Goal: Transaction & Acquisition: Purchase product/service

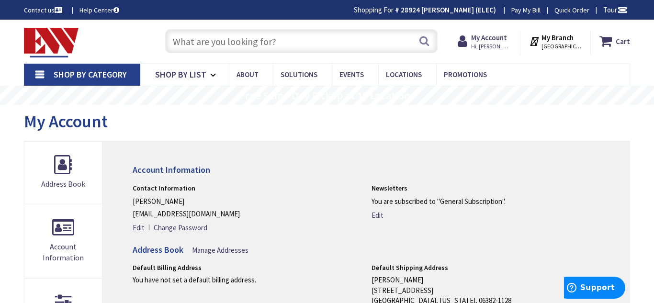
click at [215, 40] on input "text" at bounding box center [301, 41] width 272 height 24
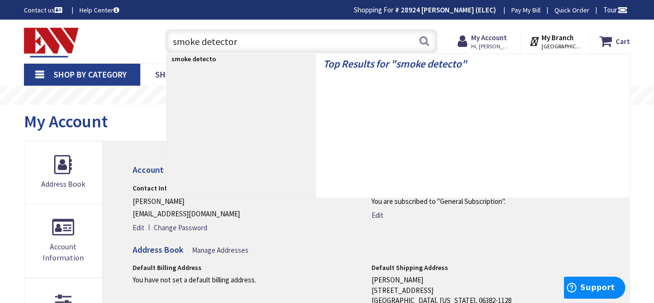
type input "smoke detectors"
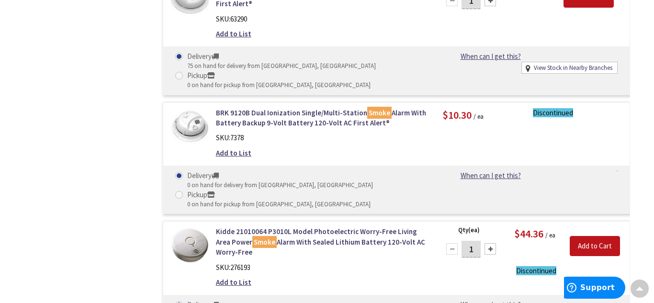
scroll to position [746, 0]
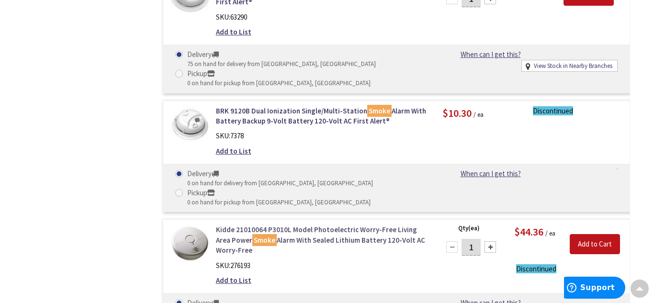
click at [290, 224] on link "Kidde 21010064 P3010L Model Photoelectric Worry-Free Living Area Power Smoke Al…" at bounding box center [322, 239] width 212 height 31
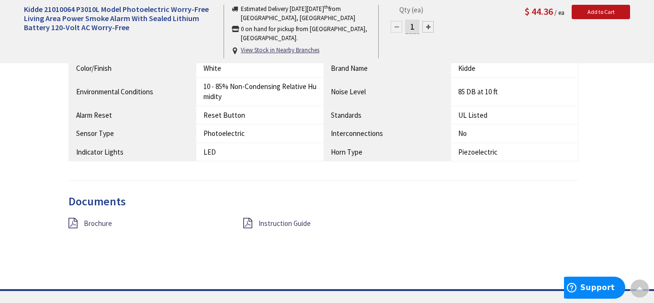
scroll to position [842, 0]
click at [82, 222] on div "Brochure" at bounding box center [148, 222] width 175 height 12
click at [75, 222] on icon at bounding box center [72, 222] width 9 height 11
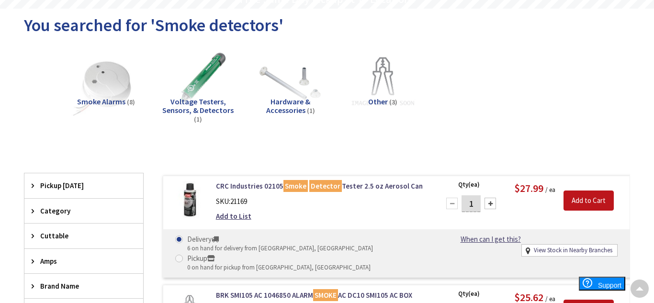
scroll to position [96, 0]
click at [93, 97] on span "Smoke Alarms" at bounding box center [101, 102] width 48 height 10
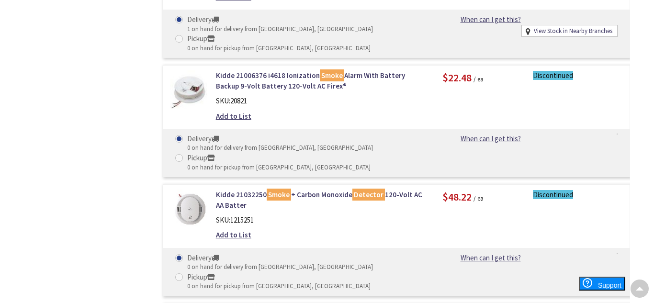
scroll to position [577, 0]
